Goal: Task Accomplishment & Management: Use online tool/utility

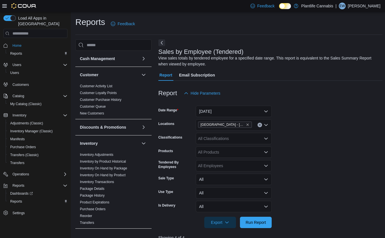
scroll to position [199, 0]
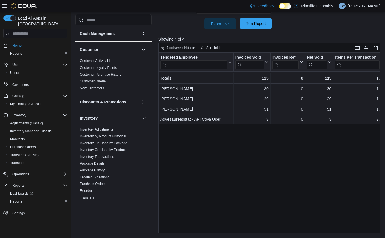
click at [258, 20] on span "Run Report" at bounding box center [255, 23] width 25 height 11
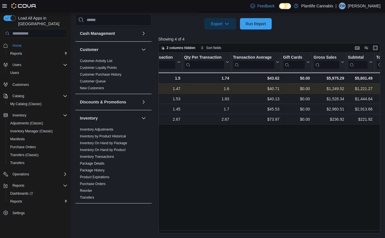
scroll to position [0, 0]
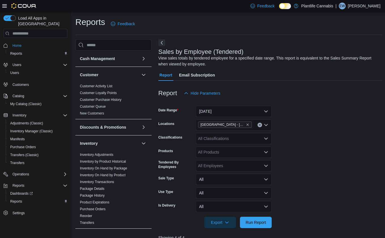
click at [209, 141] on div "All Classifications" at bounding box center [234, 138] width 76 height 11
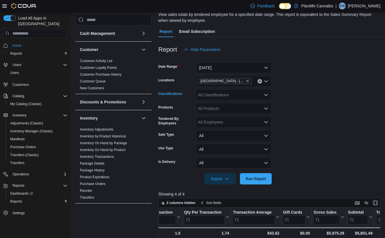
scroll to position [44, 0]
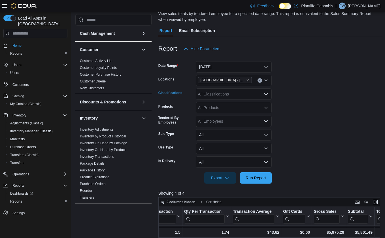
click at [244, 98] on div "All Classifications Combo box. Selected. Combo box input. All Classifications. …" at bounding box center [234, 93] width 76 height 11
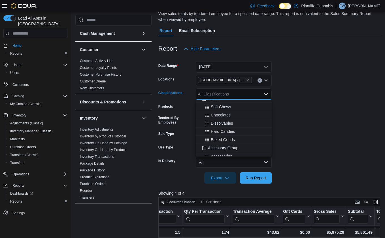
scroll to position [52, 0]
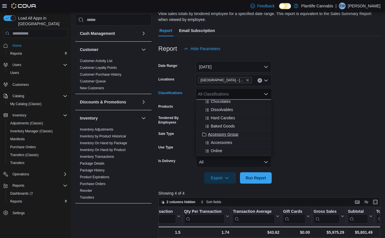
click at [236, 134] on span "Accessory Group" at bounding box center [223, 134] width 30 height 6
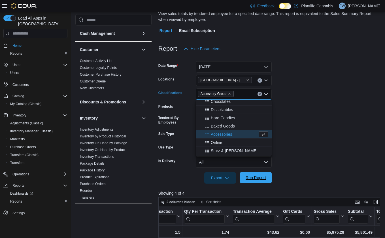
click at [248, 173] on span "Run Report" at bounding box center [255, 177] width 25 height 11
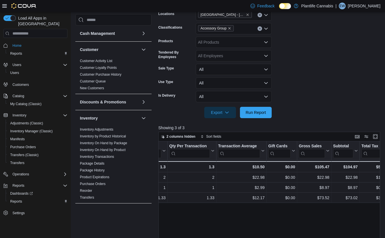
scroll to position [105, 0]
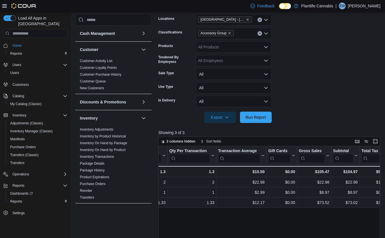
click at [260, 35] on button "Clear input" at bounding box center [260, 33] width 5 height 5
click at [263, 120] on span "Run Report" at bounding box center [255, 116] width 25 height 11
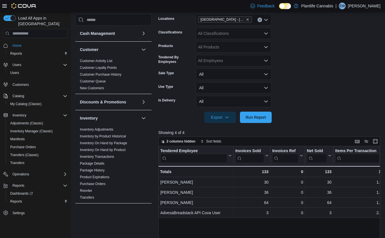
scroll to position [99, 0]
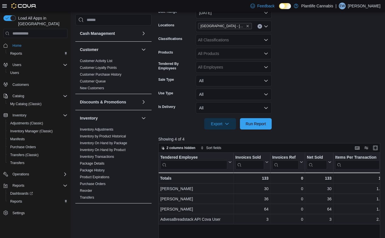
click at [247, 32] on div "[GEOGRAPHIC_DATA] - [GEOGRAPHIC_DATA]" at bounding box center [234, 26] width 76 height 11
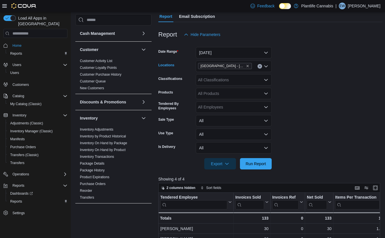
scroll to position [57, 0]
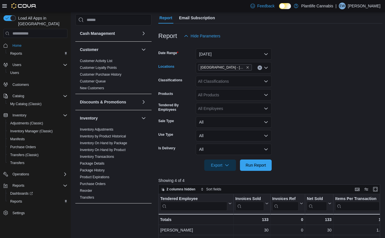
click at [244, 69] on div "[GEOGRAPHIC_DATA] - [GEOGRAPHIC_DATA] Combo box. Selected. [GEOGRAPHIC_DATA] - …" at bounding box center [234, 67] width 76 height 11
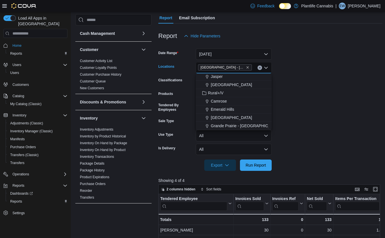
scroll to position [147, 0]
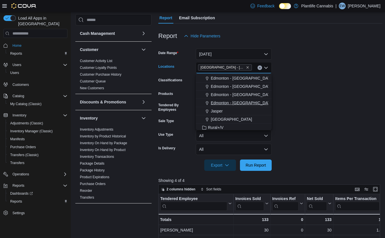
click at [251, 103] on span "Edmonton - [GEOGRAPHIC_DATA]" at bounding box center [242, 103] width 63 height 6
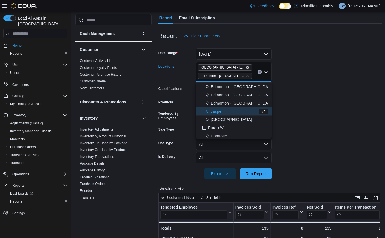
click at [246, 68] on icon "Remove Edmonton - Albany from selection in this group" at bounding box center [247, 67] width 3 height 3
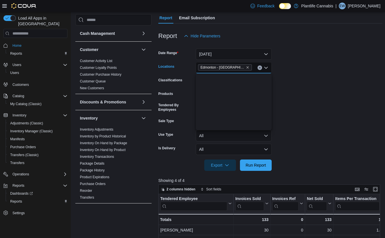
scroll to position [0, 0]
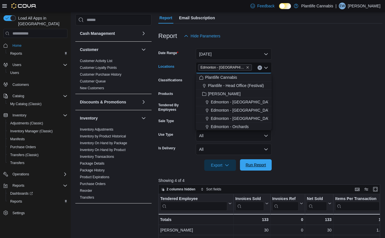
click at [260, 160] on span "Run Report" at bounding box center [255, 164] width 25 height 11
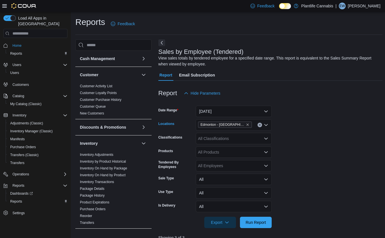
click at [260, 124] on icon "Clear input" at bounding box center [260, 125] width 2 height 2
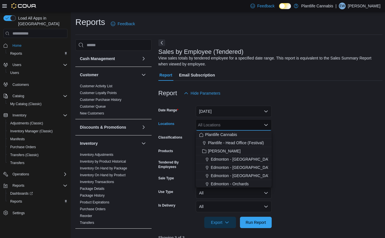
click at [247, 128] on div "All Locations" at bounding box center [234, 124] width 76 height 11
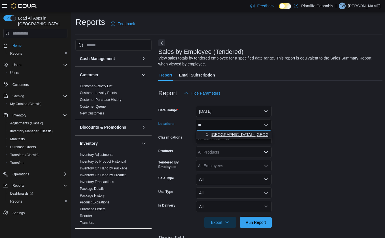
type input "**"
click at [246, 137] on div "[GEOGRAPHIC_DATA] - [GEOGRAPHIC_DATA]" at bounding box center [233, 135] width 69 height 6
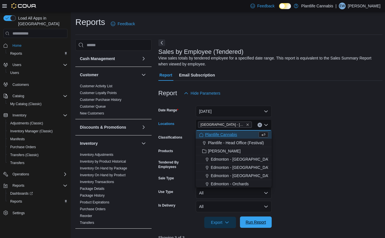
click at [246, 220] on span "Run Report" at bounding box center [256, 222] width 20 height 6
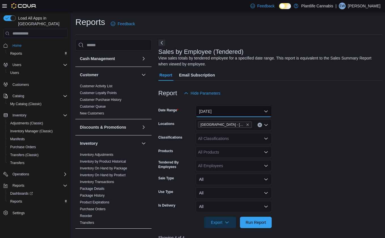
click at [219, 114] on button "[DATE]" at bounding box center [234, 111] width 76 height 11
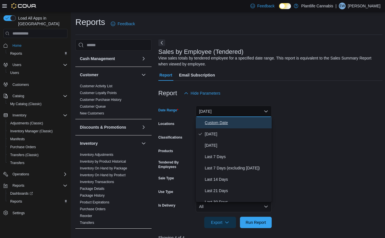
click at [214, 122] on span "Custom Date" at bounding box center [237, 122] width 65 height 7
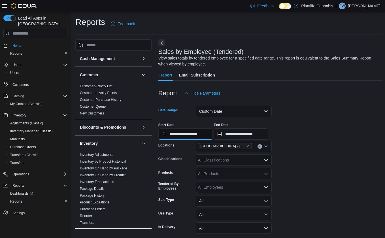
click at [202, 138] on input "**********" at bounding box center [185, 133] width 54 height 11
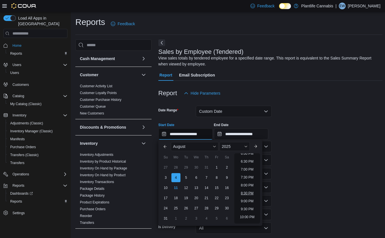
scroll to position [240, 0]
click at [249, 178] on li "4:30 PM" at bounding box center [247, 179] width 17 height 7
type input "**********"
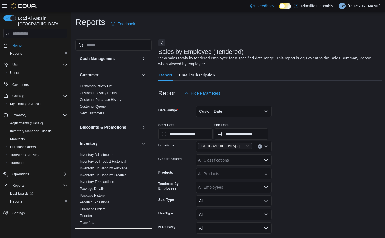
click at [262, 128] on div "**********" at bounding box center [241, 131] width 54 height 17
click at [263, 132] on input "**********" at bounding box center [241, 133] width 54 height 11
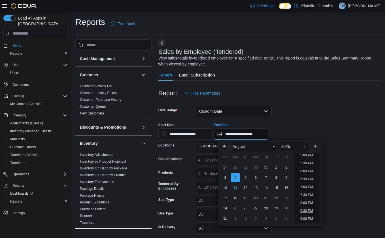
scroll to position [271, 0]
click at [310, 179] on li "6:30 PM" at bounding box center [306, 180] width 17 height 7
type input "**********"
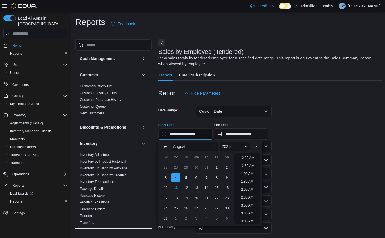
click at [173, 133] on input "**********" at bounding box center [185, 133] width 54 height 11
click at [178, 185] on div "11" at bounding box center [176, 188] width 10 height 10
type input "**********"
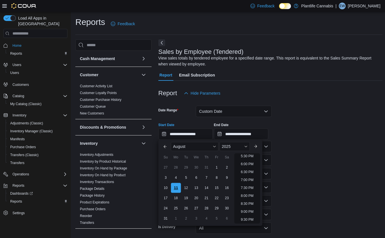
scroll to position [263, 0]
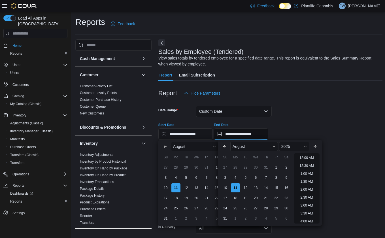
click at [235, 138] on input "**********" at bounding box center [241, 133] width 54 height 11
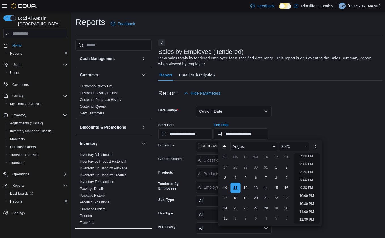
click at [236, 186] on div "11" at bounding box center [235, 188] width 10 height 10
click at [335, 111] on form "**********" at bounding box center [270, 174] width 224 height 151
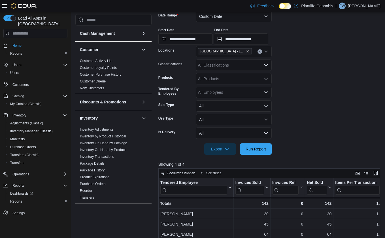
scroll to position [198, 0]
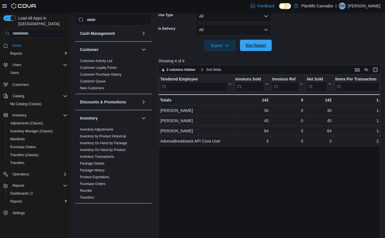
click at [263, 41] on span "Run Report" at bounding box center [255, 45] width 25 height 11
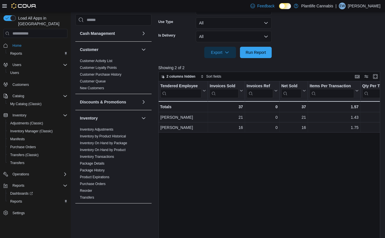
scroll to position [25, 0]
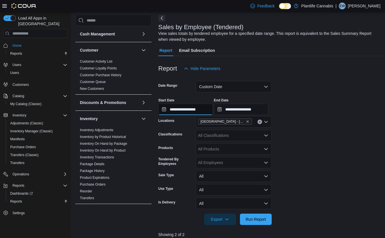
click at [195, 111] on input "**********" at bounding box center [185, 109] width 54 height 11
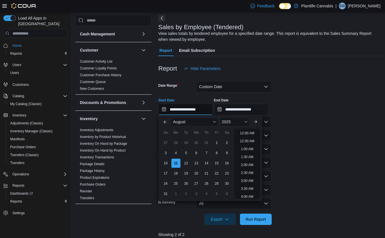
click at [195, 111] on input "**********" at bounding box center [185, 109] width 54 height 11
click at [247, 145] on li "6:30 PM" at bounding box center [247, 147] width 17 height 7
type input "**********"
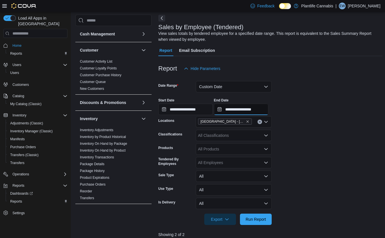
click at [263, 111] on input "**********" at bounding box center [241, 109] width 54 height 11
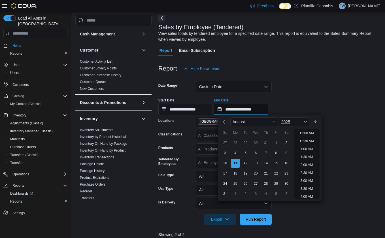
scroll to position [311, 0]
click at [314, 149] on li "8:30 PM" at bounding box center [306, 147] width 17 height 7
type input "**********"
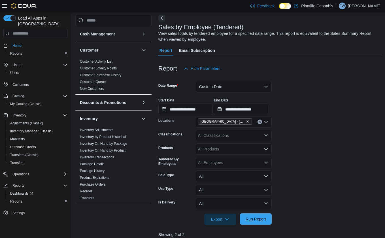
click at [260, 216] on span "Run Report" at bounding box center [256, 219] width 20 height 6
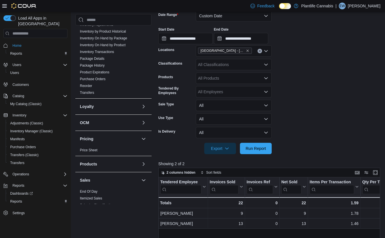
scroll to position [209, 0]
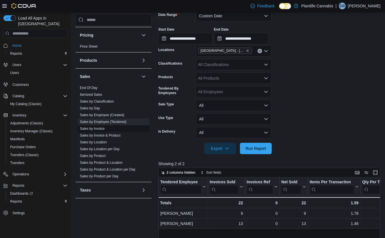
click at [93, 130] on link "Sales by Invoice" at bounding box center [92, 129] width 25 height 4
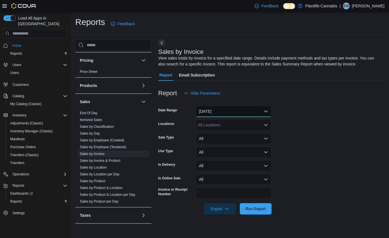
click at [262, 115] on button "[DATE]" at bounding box center [234, 111] width 76 height 11
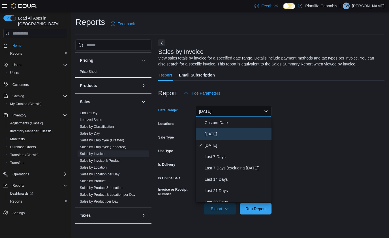
click at [217, 136] on span "[DATE]" at bounding box center [237, 134] width 65 height 7
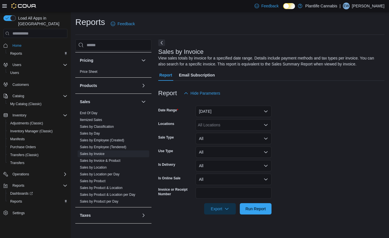
click at [219, 123] on div "All Locations" at bounding box center [234, 124] width 76 height 11
type input "***"
click at [259, 208] on span "Run Report" at bounding box center [256, 209] width 20 height 6
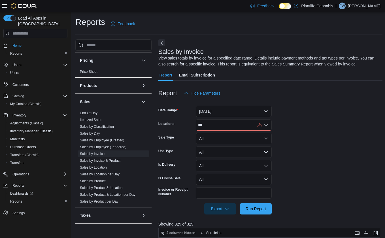
click at [240, 124] on div "***" at bounding box center [234, 124] width 76 height 11
click at [252, 136] on div "[GEOGRAPHIC_DATA] - [GEOGRAPHIC_DATA]" at bounding box center [233, 135] width 69 height 6
click at [270, 209] on button "Run Report" at bounding box center [256, 208] width 32 height 11
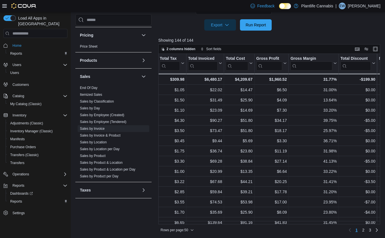
scroll to position [0, 368]
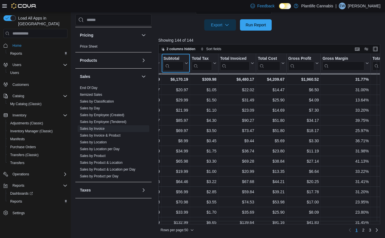
click at [185, 63] on icon at bounding box center [186, 62] width 5 height 3
click at [184, 91] on span "Sort High-Low" at bounding box center [179, 92] width 22 height 5
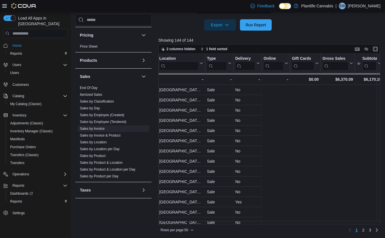
scroll to position [0, 0]
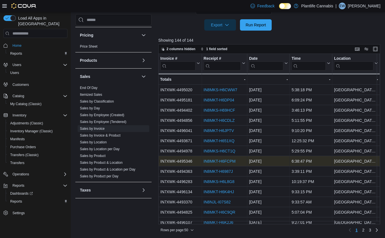
click at [221, 163] on link "IN8MKT-H6FCPM" at bounding box center [219, 161] width 32 height 5
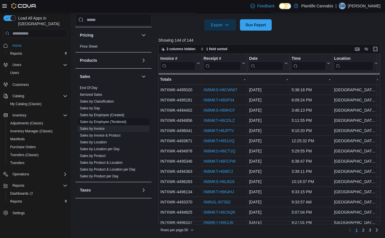
click at [113, 121] on link "Sales by Employee (Tendered)" at bounding box center [103, 122] width 46 height 4
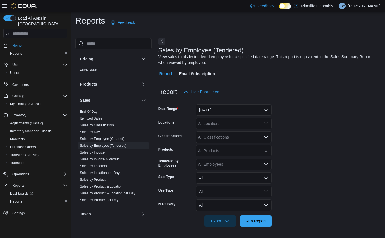
scroll to position [1, 0]
click at [225, 104] on button "[DATE]" at bounding box center [234, 109] width 76 height 11
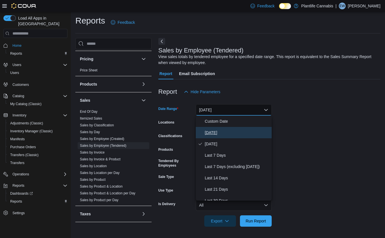
click at [217, 130] on span "[DATE]" at bounding box center [237, 132] width 65 height 7
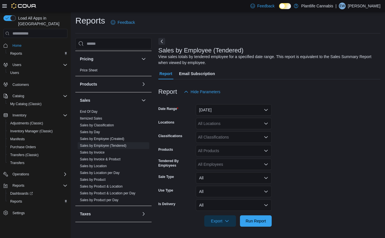
click at [217, 127] on div "All Locations" at bounding box center [234, 123] width 76 height 11
type input "***"
click at [251, 133] on div "[GEOGRAPHIC_DATA] - [GEOGRAPHIC_DATA]" at bounding box center [233, 133] width 69 height 6
click at [254, 220] on span "Run Report" at bounding box center [256, 221] width 20 height 6
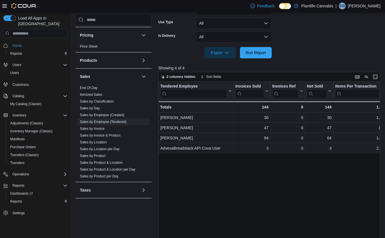
scroll to position [199, 0]
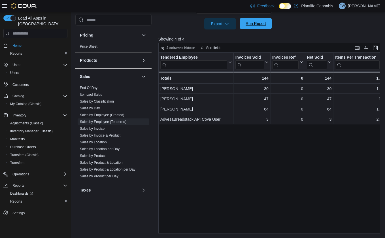
click at [259, 26] on span "Run Report" at bounding box center [256, 24] width 20 height 6
click at [256, 22] on span "Run Report" at bounding box center [256, 24] width 20 height 6
click at [248, 19] on span "Run Report" at bounding box center [255, 23] width 25 height 11
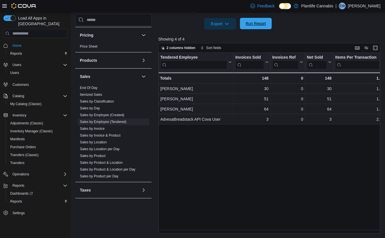
click at [265, 22] on span "Run Report" at bounding box center [256, 24] width 20 height 6
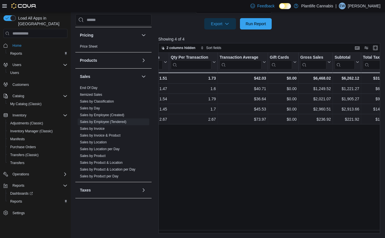
scroll to position [0, 219]
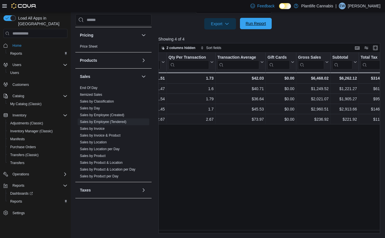
click at [268, 26] on span "Run Report" at bounding box center [255, 23] width 25 height 11
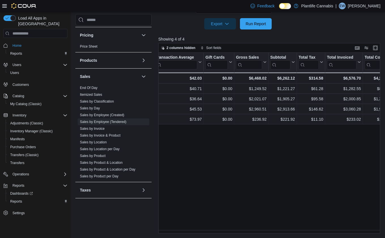
scroll to position [0, 293]
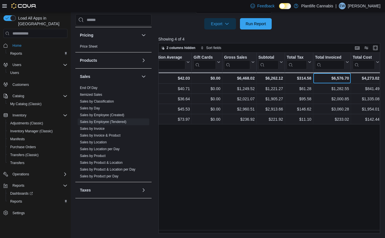
click at [342, 77] on div "$6,576.70" at bounding box center [332, 78] width 34 height 7
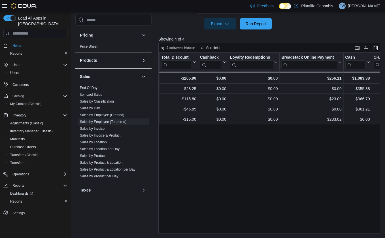
scroll to position [0, 593]
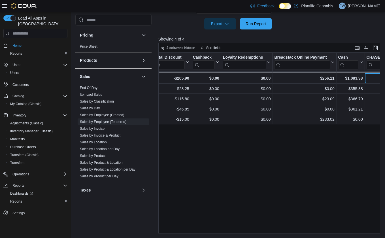
click at [379, 78] on div "$5,237.21" at bounding box center [388, 78] width 44 height 7
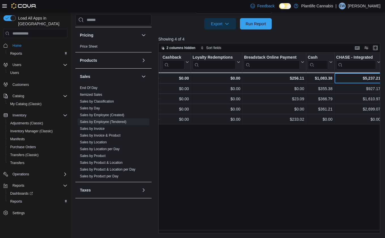
click at [377, 79] on div "$5,237.21" at bounding box center [358, 78] width 44 height 7
copy div "5,237.21"
drag, startPoint x: 336, startPoint y: 233, endPoint x: 299, endPoint y: 235, distance: 37.1
click at [299, 235] on div "Reports Feedback Cash Management Cash Management Cash Out Details Customer Cust…" at bounding box center [229, 25] width 316 height 425
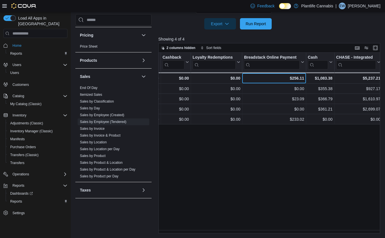
click at [293, 78] on div "$256.11" at bounding box center [274, 78] width 60 height 7
copy div "256.11"
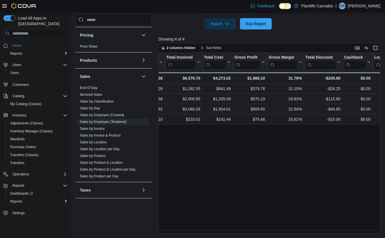
scroll to position [0, 357]
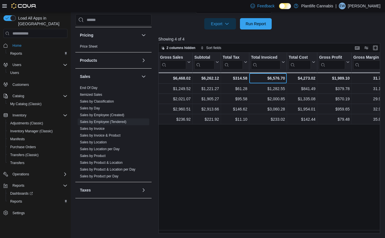
click at [269, 77] on div "$6,576.70" at bounding box center [268, 78] width 34 height 7
copy div "6,576.70"
drag, startPoint x: 283, startPoint y: 233, endPoint x: 271, endPoint y: 231, distance: 12.3
click at [271, 231] on div "Tendered Employee Click to view column header actions Invoices Sold Click to vi…" at bounding box center [270, 143] width 224 height 181
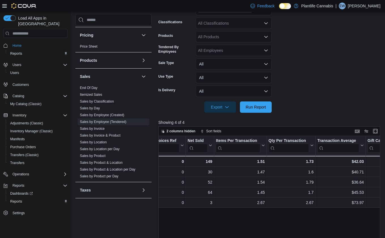
scroll to position [19, 0]
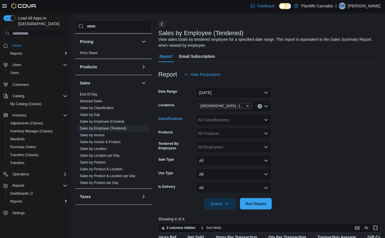
click at [214, 120] on div "All Classifications" at bounding box center [234, 119] width 76 height 11
type input "***"
click at [219, 131] on span "Accessory Group" at bounding box center [223, 130] width 30 height 6
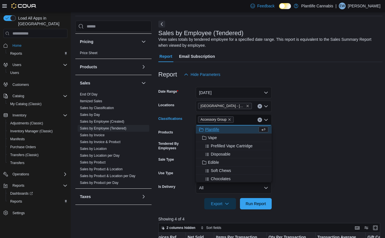
click at [271, 214] on div at bounding box center [270, 212] width 224 height 7
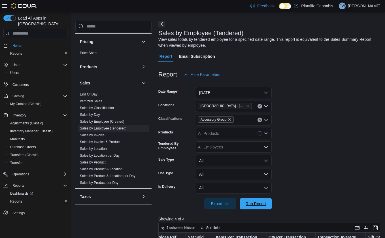
click at [268, 207] on button "Run Report" at bounding box center [256, 203] width 32 height 11
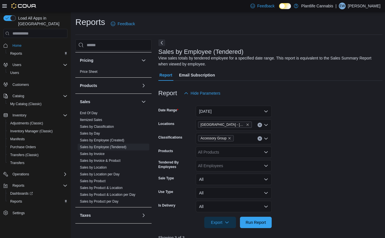
click at [261, 141] on div "Accessory Group" at bounding box center [234, 138] width 76 height 11
click at [261, 219] on span "Run Report" at bounding box center [255, 221] width 25 height 11
click at [260, 140] on button "Clear input" at bounding box center [260, 138] width 5 height 5
click at [260, 217] on span "Run Report" at bounding box center [255, 221] width 25 height 11
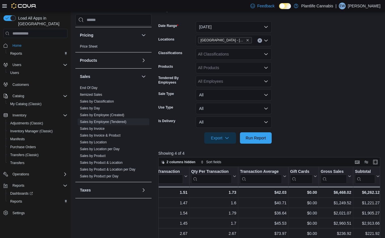
scroll to position [81, 0]
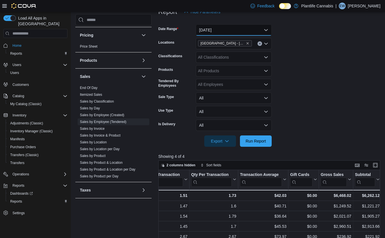
click at [222, 28] on button "[DATE]" at bounding box center [234, 29] width 76 height 11
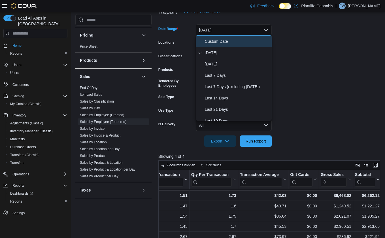
click at [217, 44] on span "Custom Date" at bounding box center [237, 41] width 65 height 7
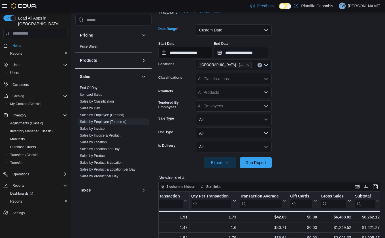
click at [204, 52] on input "**********" at bounding box center [185, 52] width 54 height 11
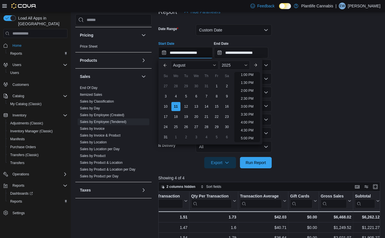
scroll to position [312, 0]
click at [255, 92] on li "8:30 PM" at bounding box center [247, 90] width 17 height 7
type input "**********"
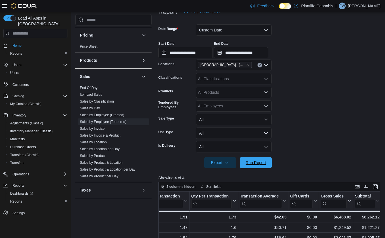
click at [259, 163] on span "Run Report" at bounding box center [256, 163] width 20 height 6
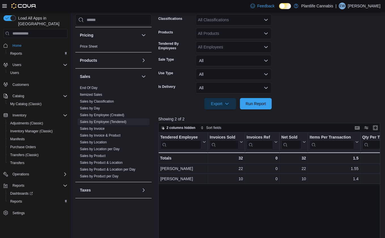
scroll to position [199, 0]
